Goal: Navigation & Orientation: Find specific page/section

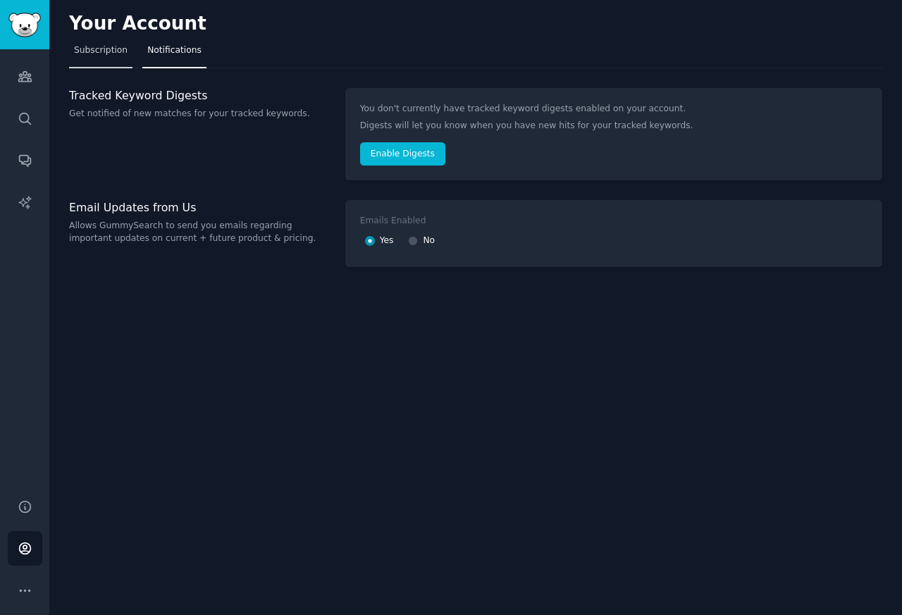
click at [106, 45] on span "Subscription" at bounding box center [101, 50] width 54 height 13
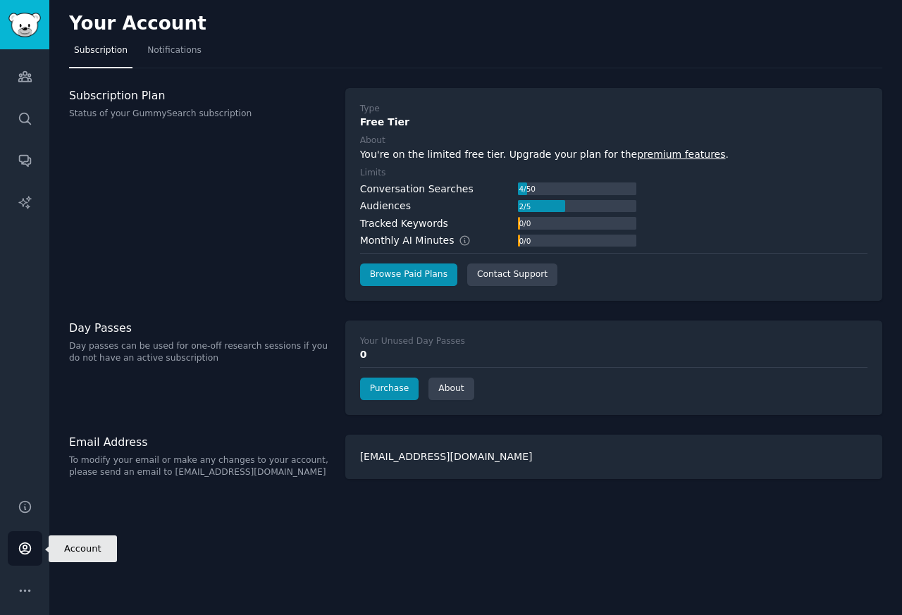
click at [19, 553] on icon "Sidebar" at bounding box center [25, 548] width 15 height 15
click at [35, 66] on link "Audiences" at bounding box center [25, 76] width 35 height 35
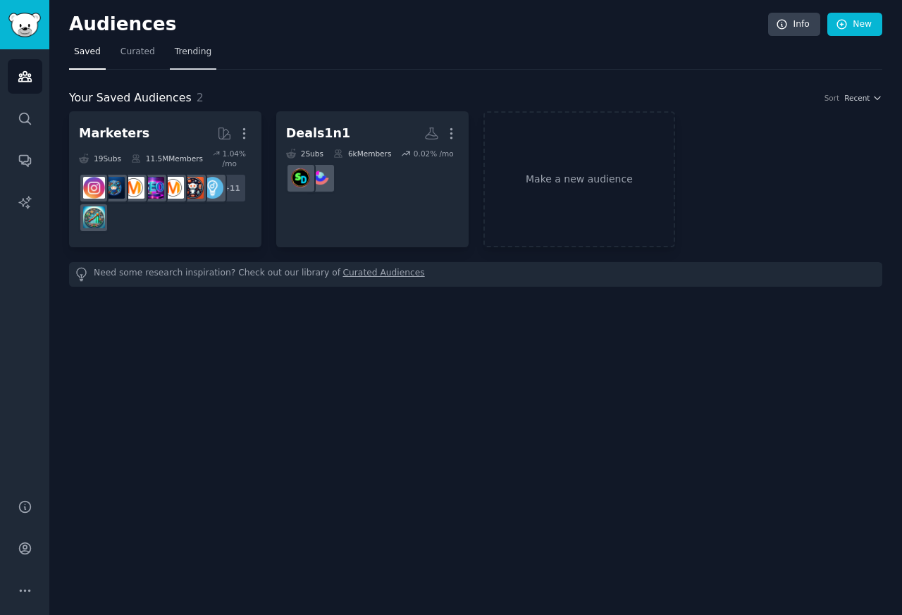
click at [201, 59] on link "Trending" at bounding box center [193, 55] width 46 height 29
